Goal: Find contact information: Find contact information

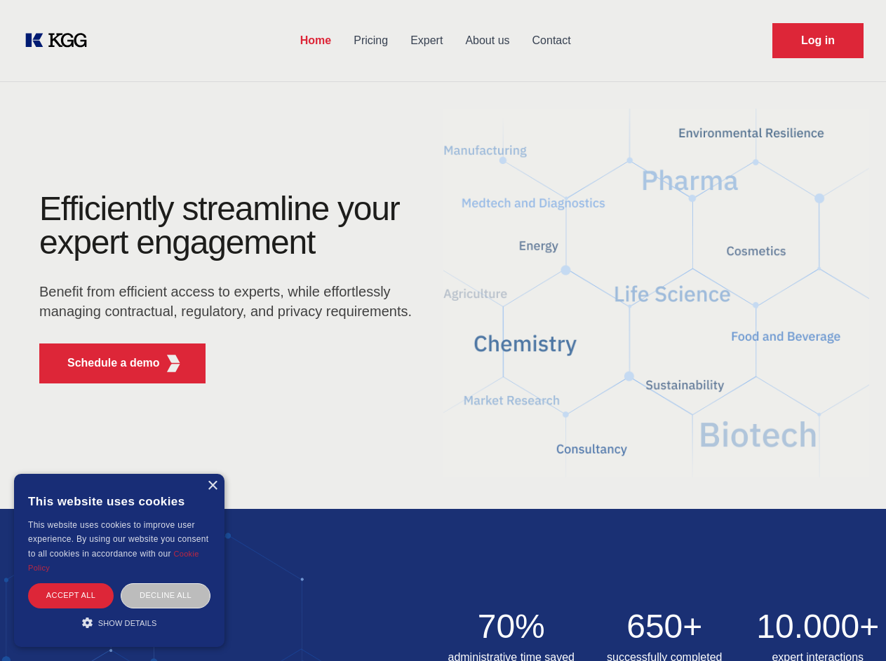
click at [443, 330] on div "Efficiently streamline your expert engagement Benefit from efficient access to …" at bounding box center [230, 293] width 426 height 203
click at [105, 363] on p "Schedule a demo" at bounding box center [113, 363] width 93 height 17
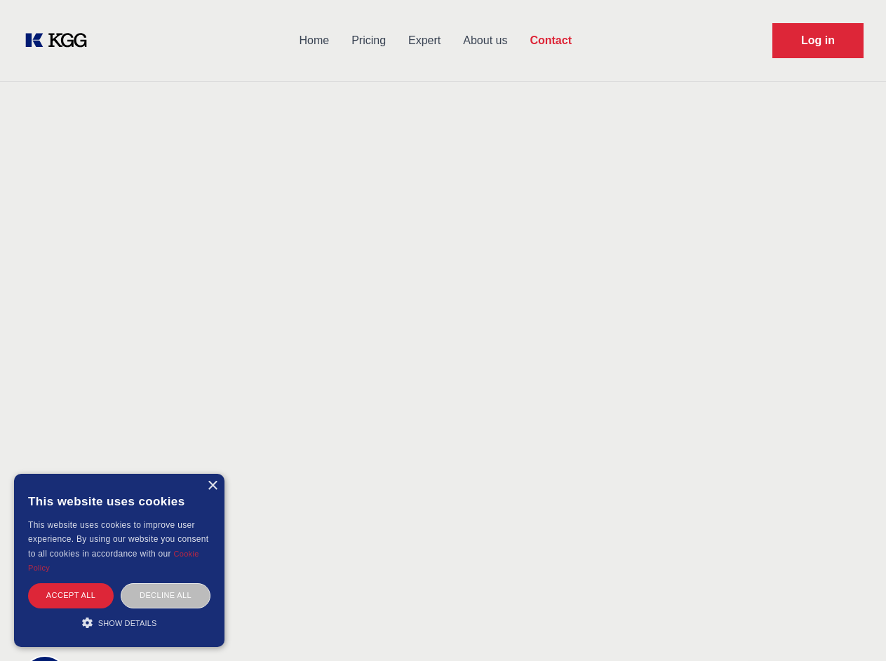
click at [212, 486] on div "× This website uses cookies This website uses cookies to improve user experienc…" at bounding box center [119, 560] width 210 height 173
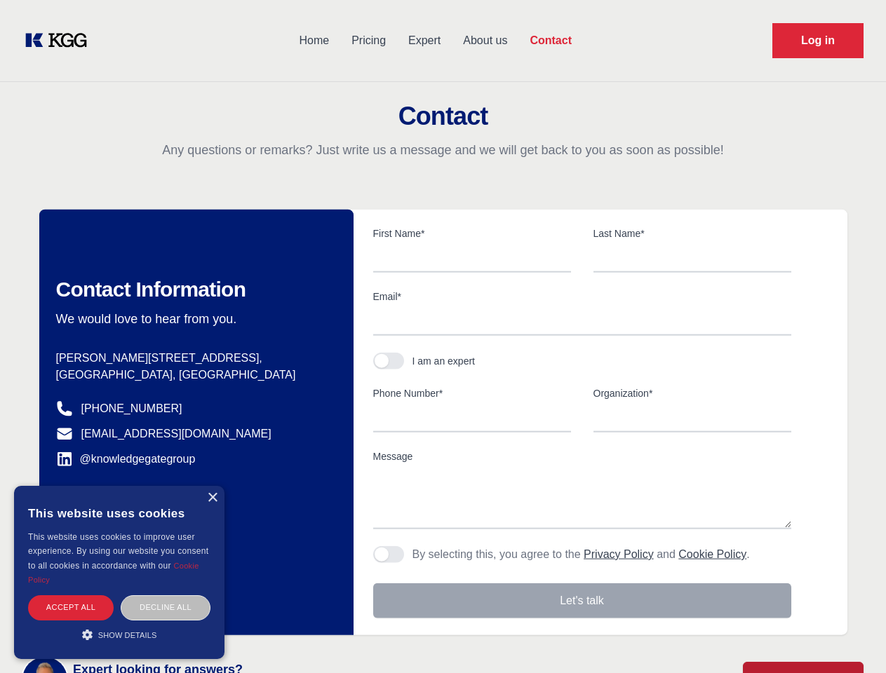
click at [71, 596] on div "Accept all" at bounding box center [71, 608] width 86 height 25
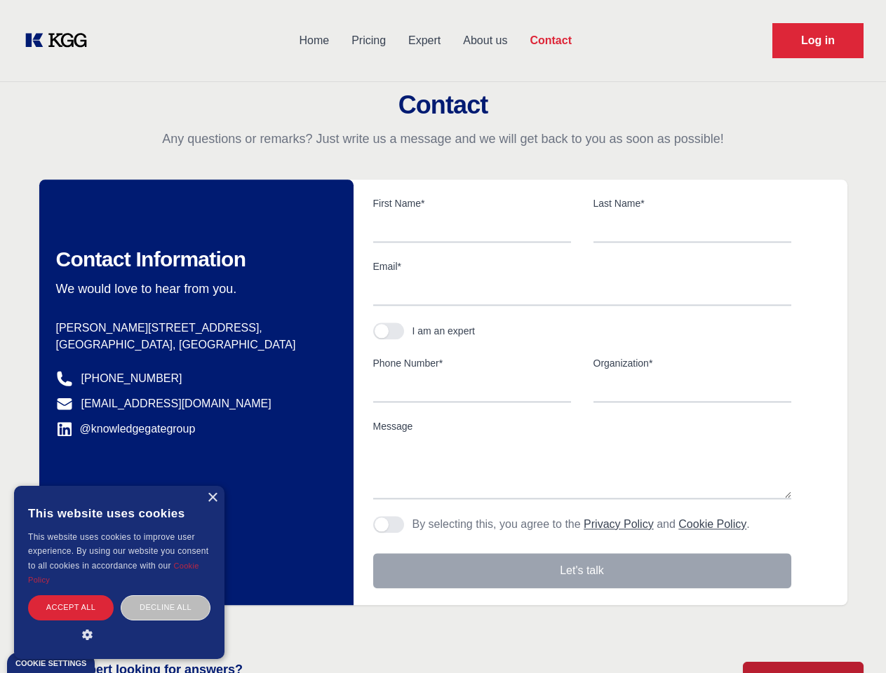
click at [166, 596] on div "Contact Information We would love to hear from you. Postal address [PERSON_NAME…" at bounding box center [196, 393] width 314 height 426
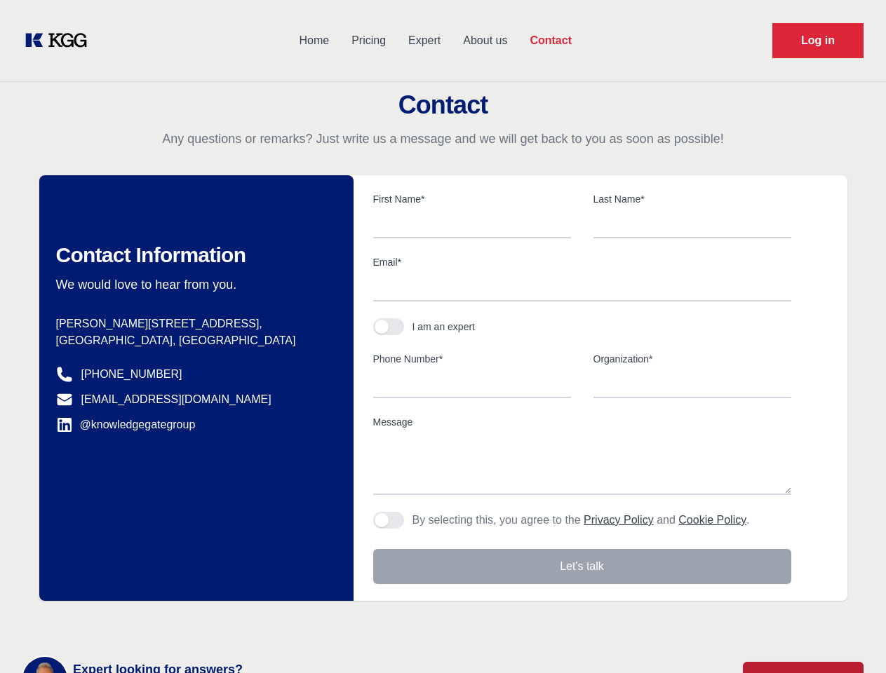
click at [119, 623] on main "Contact Any questions or remarks? Just write us a message and we will get back …" at bounding box center [443, 365] width 886 height 730
